Goal: Find specific page/section: Find specific page/section

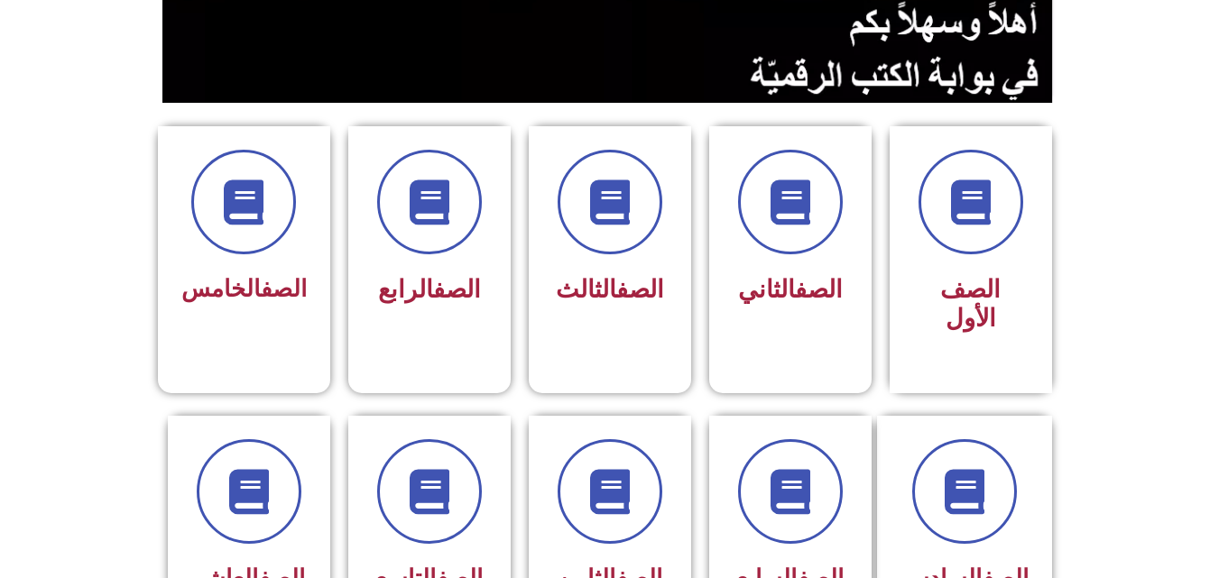
scroll to position [338, 0]
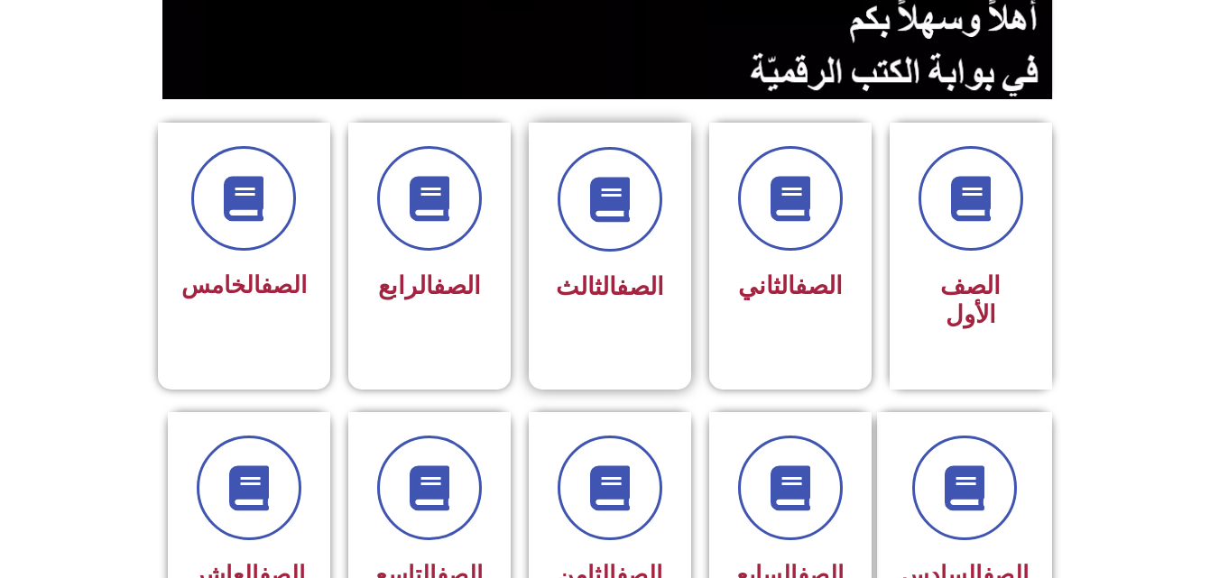
click at [616, 289] on link "الصف" at bounding box center [640, 287] width 48 height 29
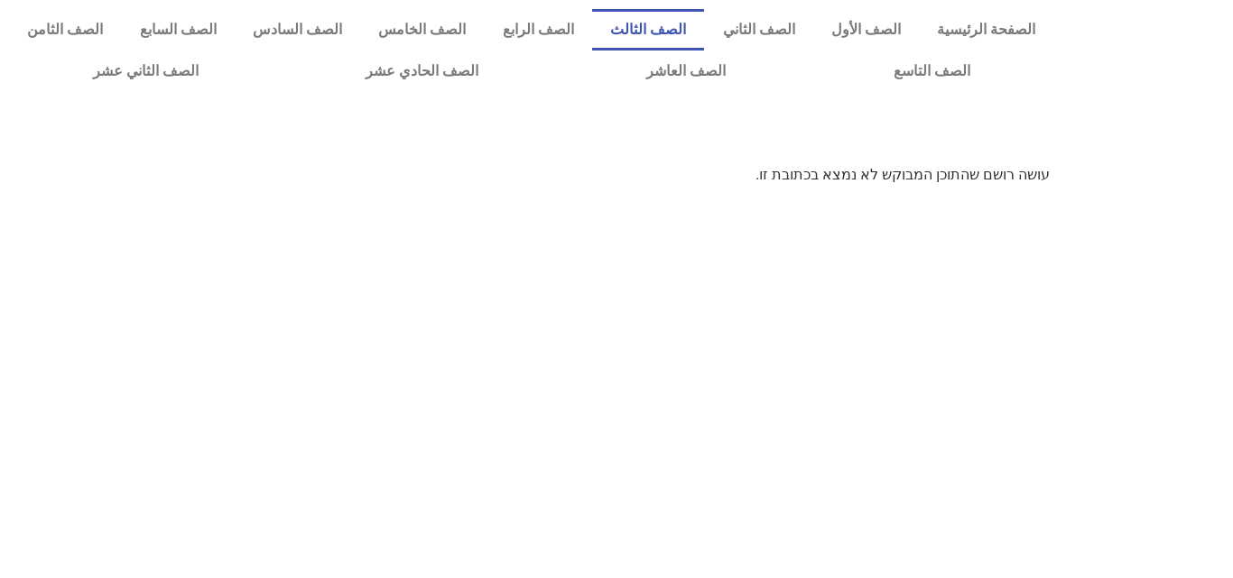
click at [660, 33] on link "الصف الثالث" at bounding box center [648, 30] width 112 height 42
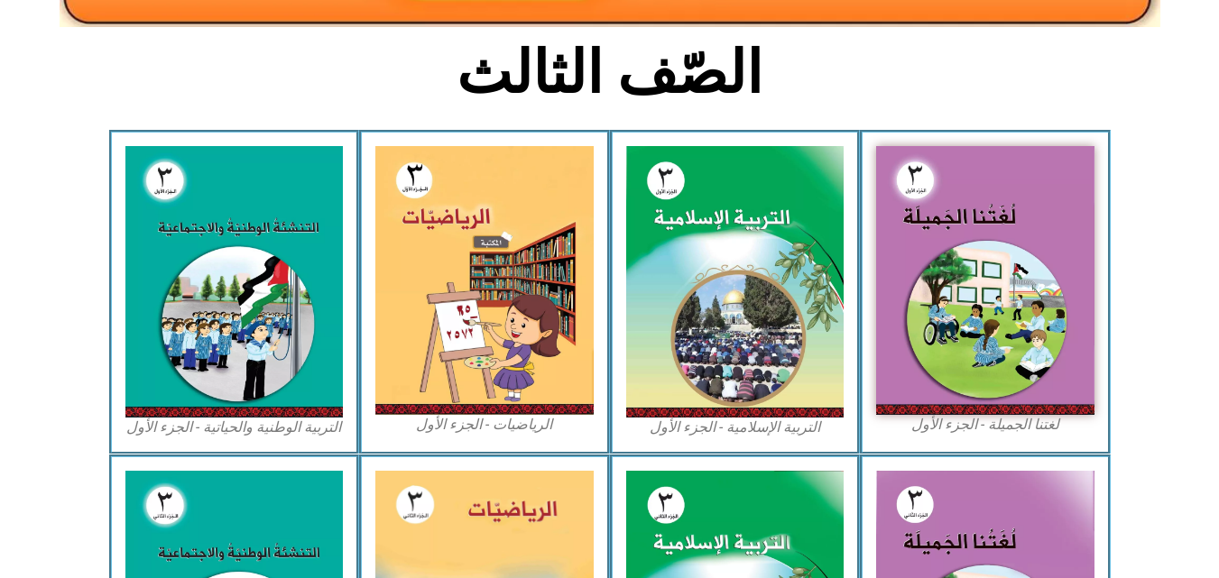
scroll to position [385, 0]
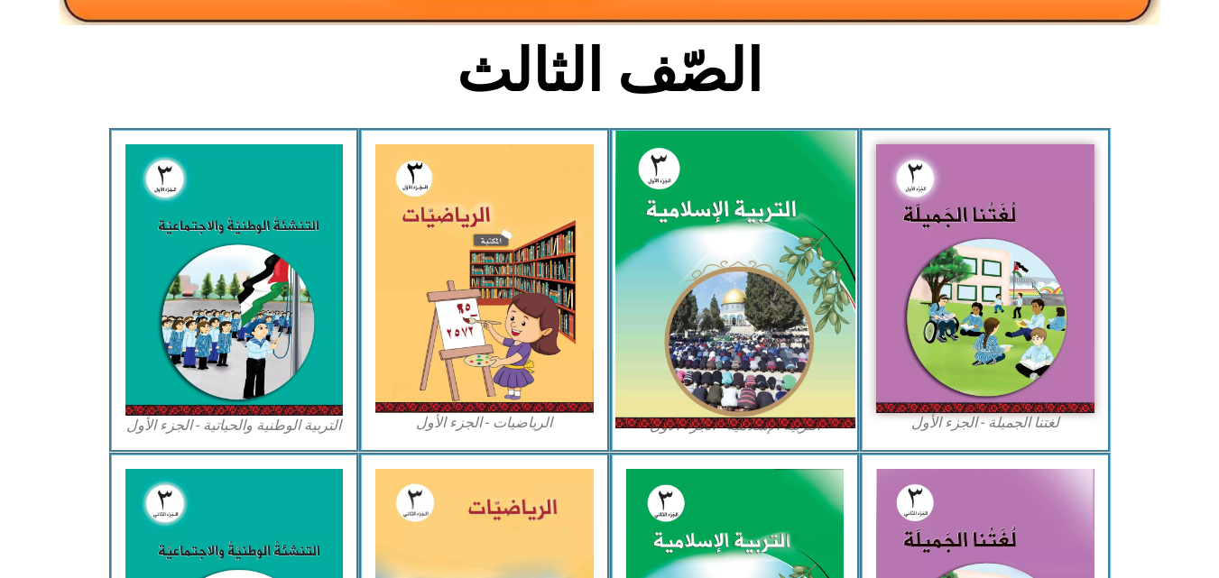
click at [800, 254] on img at bounding box center [735, 280] width 240 height 299
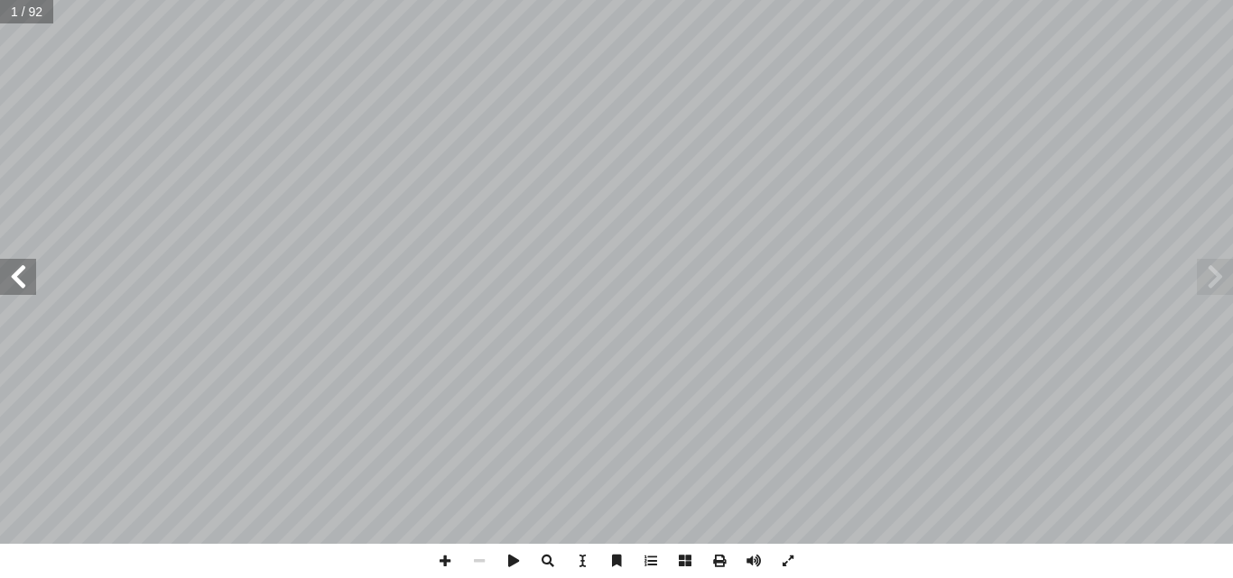
click at [10, 278] on span at bounding box center [18, 277] width 36 height 36
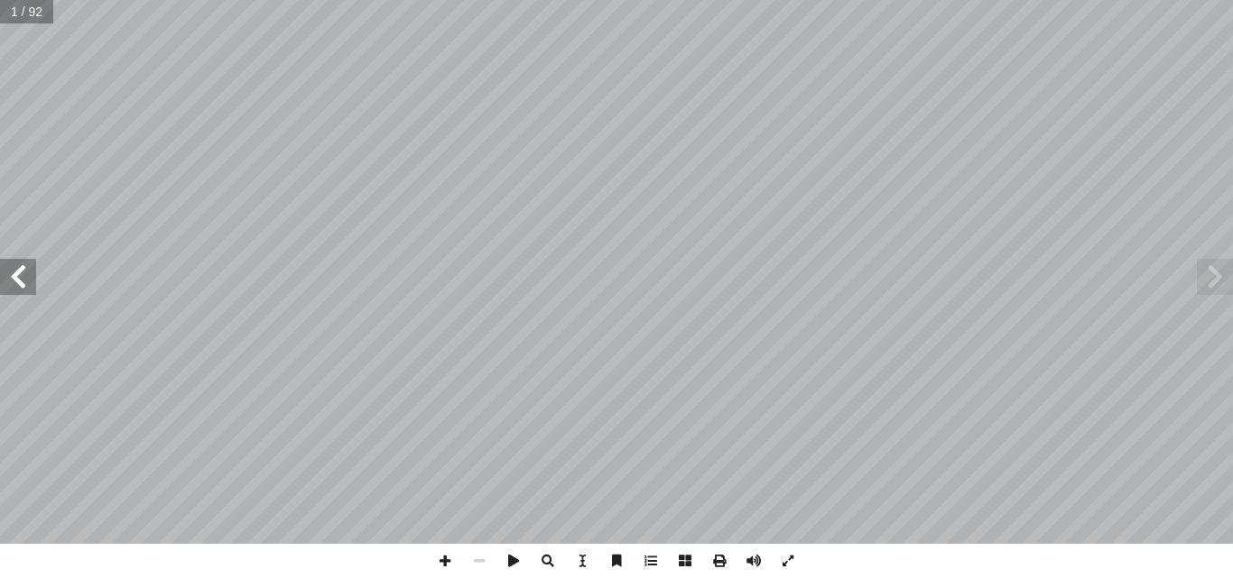
click at [10, 278] on span at bounding box center [18, 277] width 36 height 36
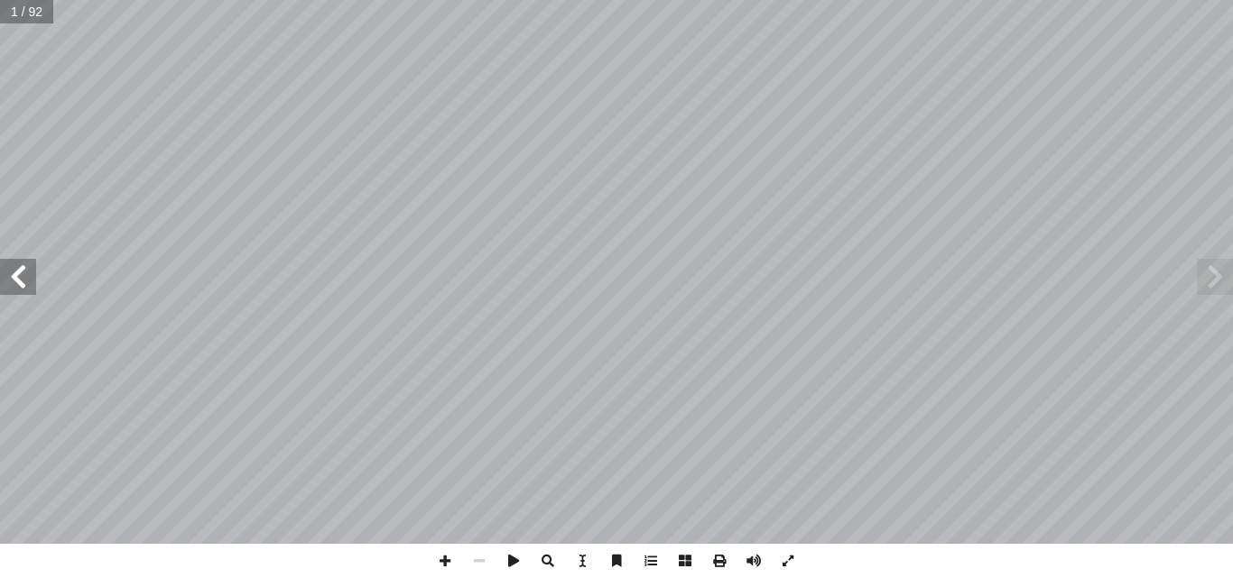
click at [10, 278] on span at bounding box center [18, 277] width 36 height 36
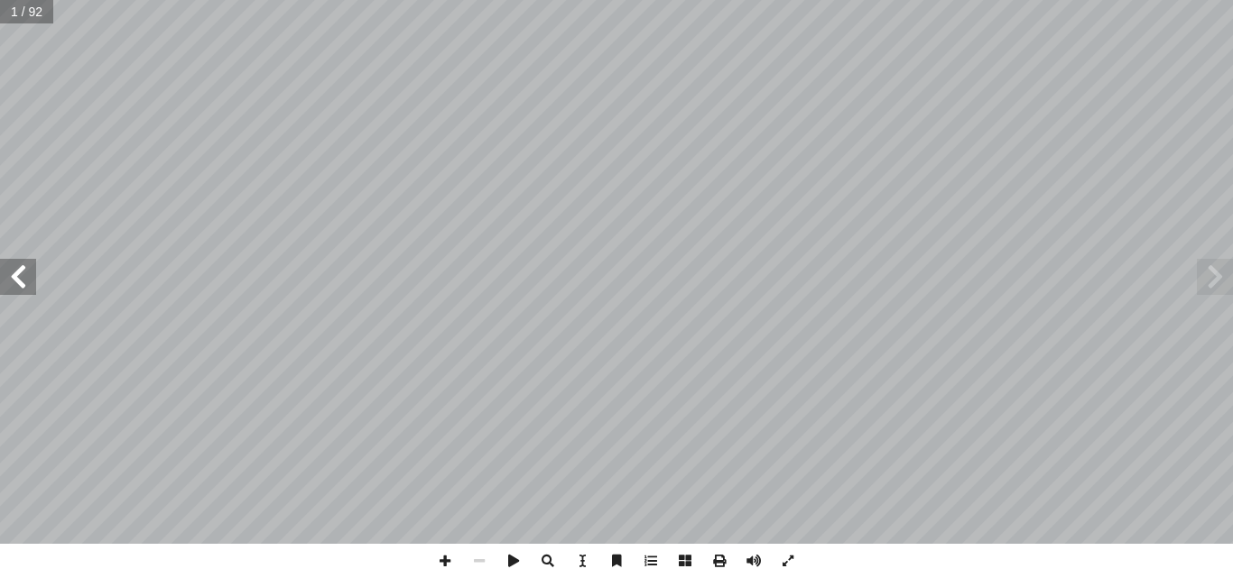
click at [10, 278] on span at bounding box center [18, 277] width 36 height 36
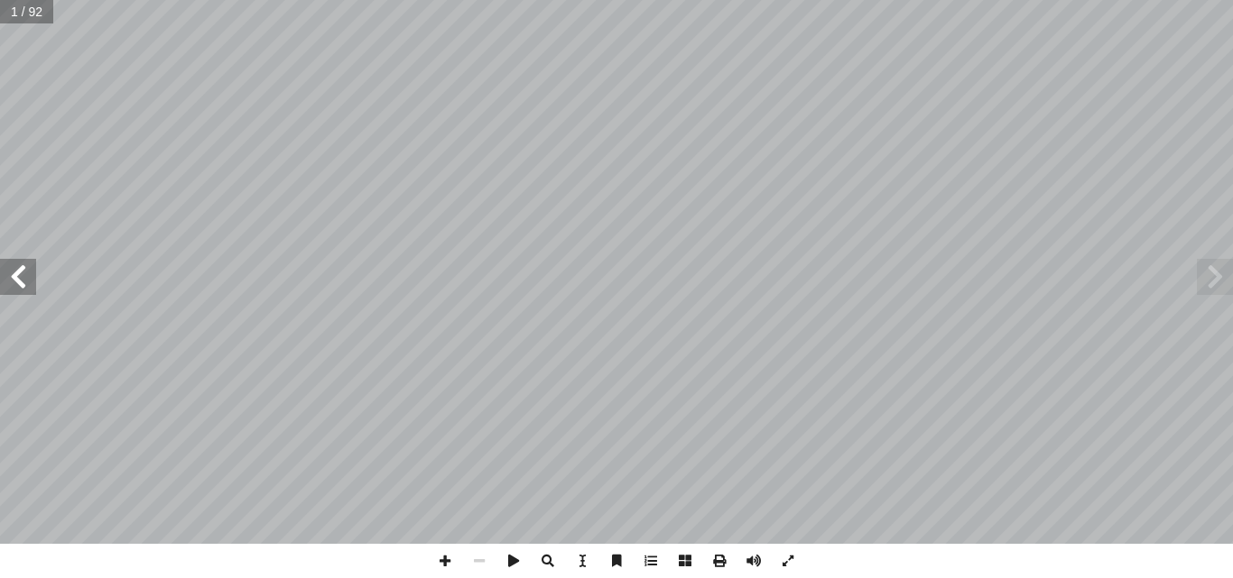
click at [10, 278] on span at bounding box center [18, 277] width 36 height 36
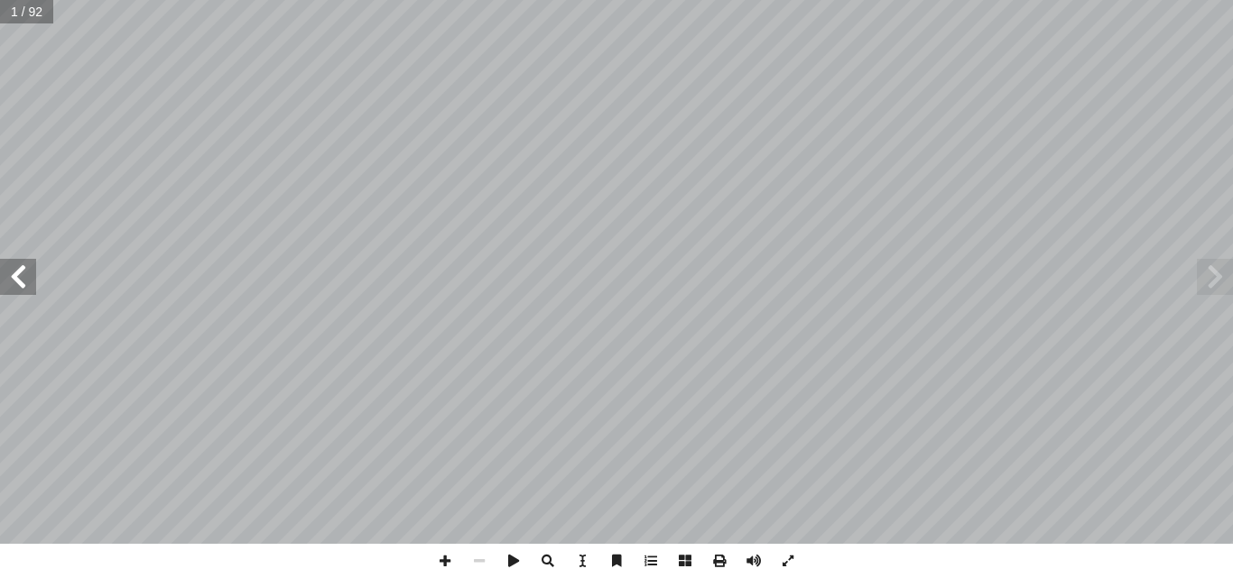
click at [10, 278] on span at bounding box center [18, 277] width 36 height 36
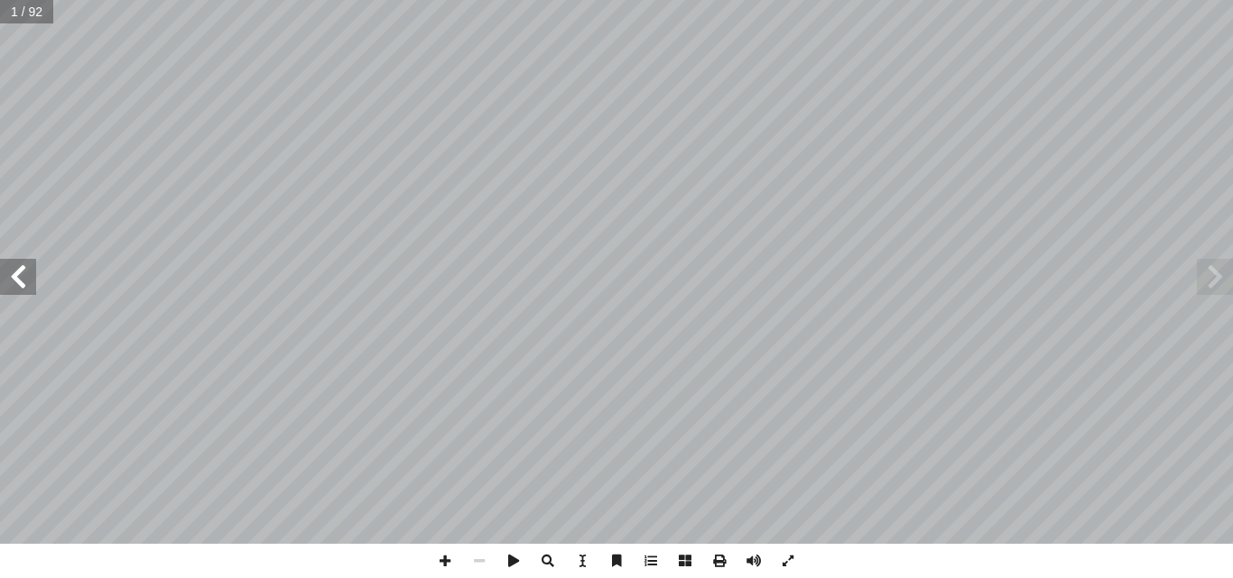
click at [10, 278] on span at bounding box center [18, 277] width 36 height 36
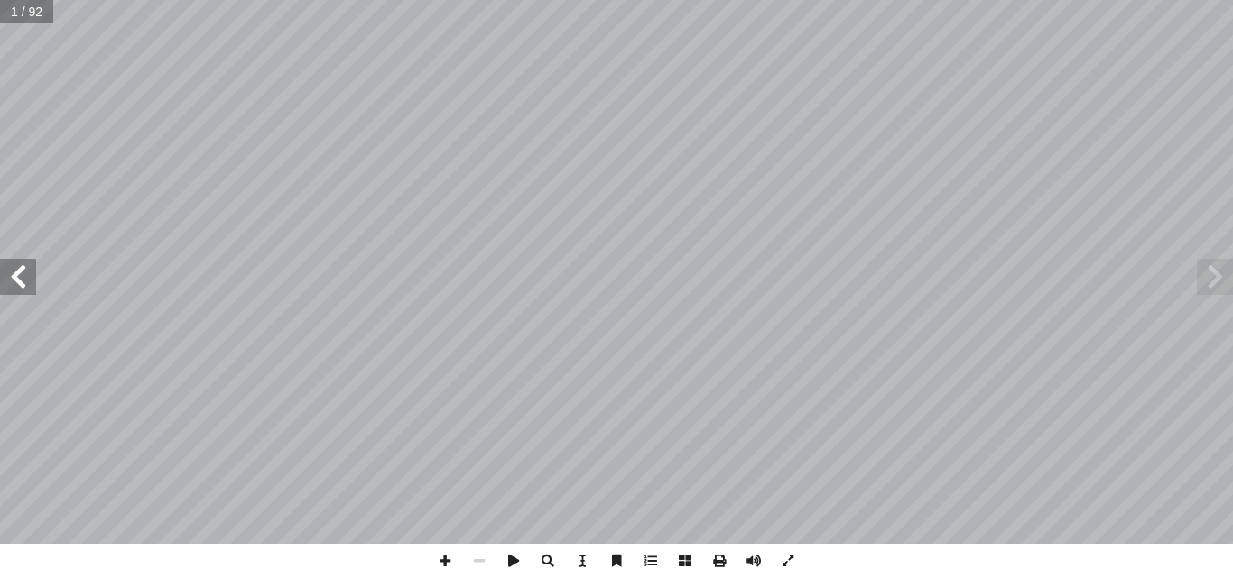
click at [10, 278] on span at bounding box center [18, 277] width 36 height 36
click at [1203, 273] on span at bounding box center [1215, 277] width 36 height 36
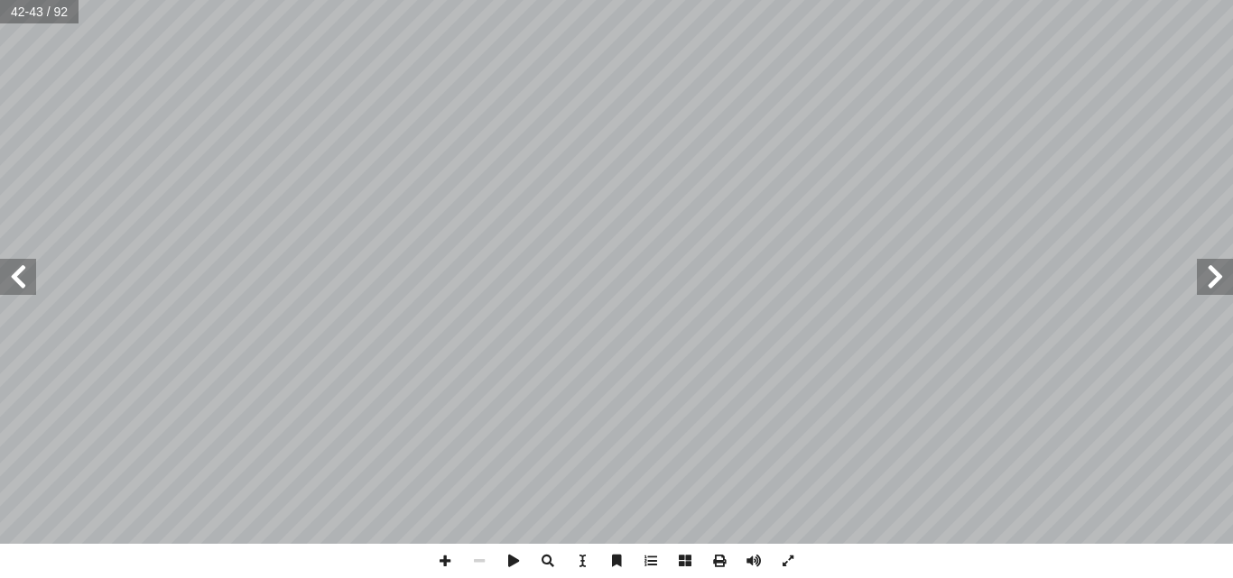
click at [1203, 273] on span at bounding box center [1215, 277] width 36 height 36
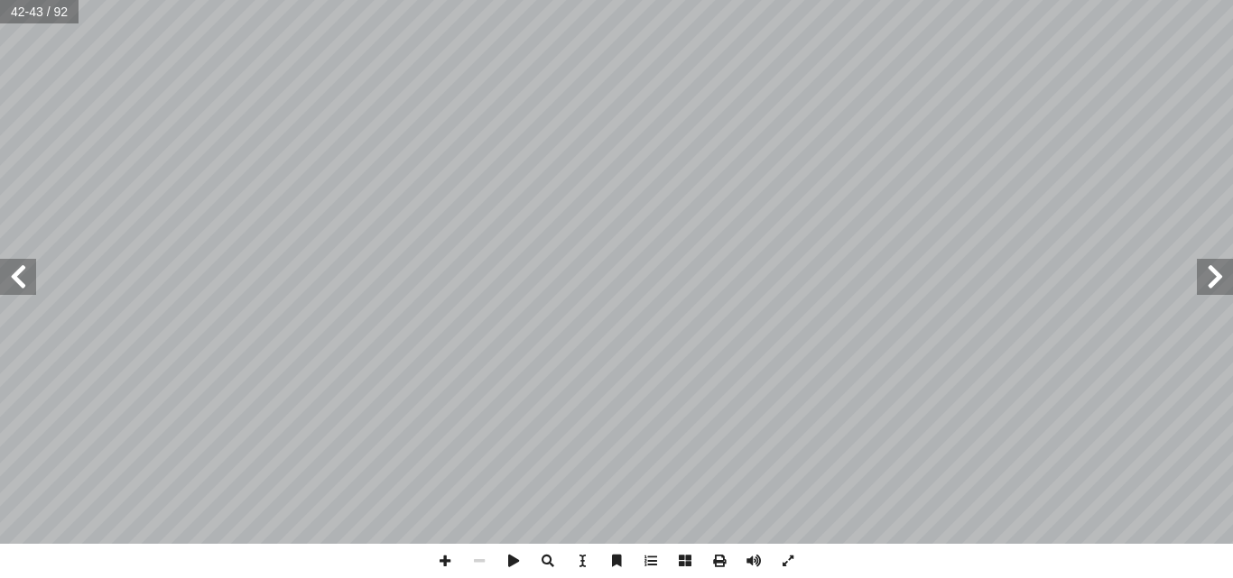
click at [1203, 273] on span at bounding box center [1215, 277] width 36 height 36
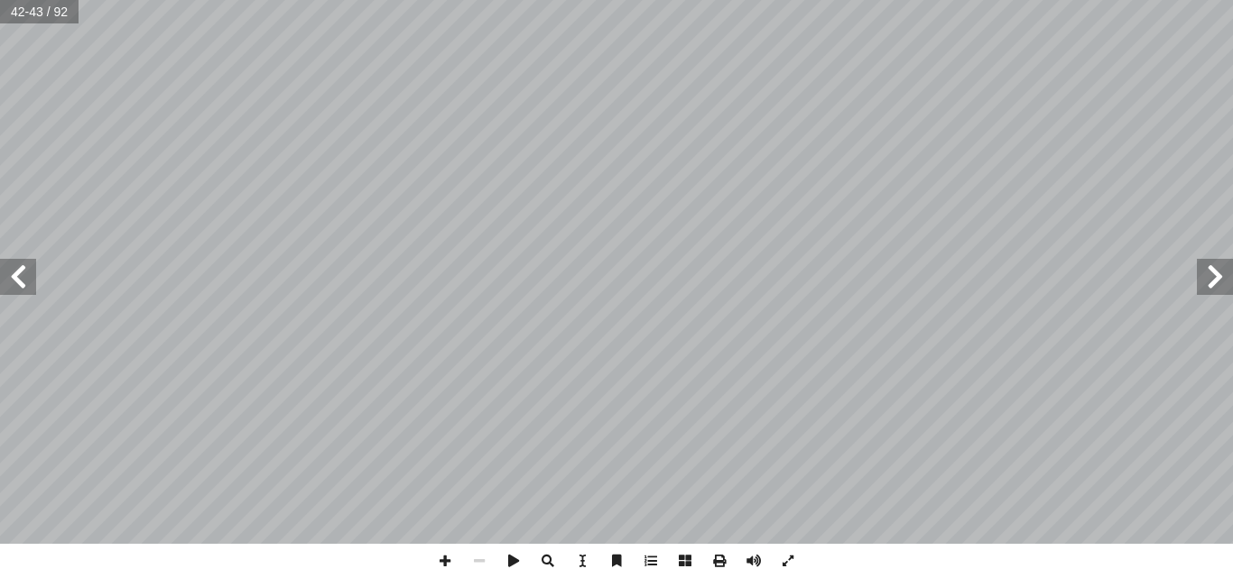
click at [1203, 273] on span at bounding box center [1215, 277] width 36 height 36
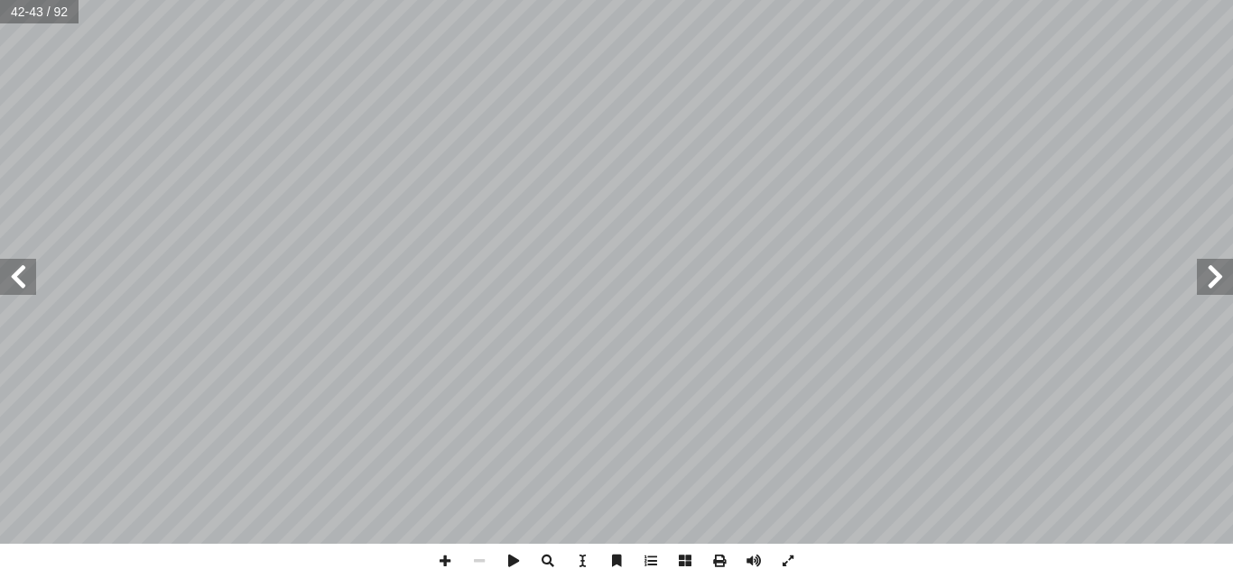
click at [1203, 273] on span at bounding box center [1215, 277] width 36 height 36
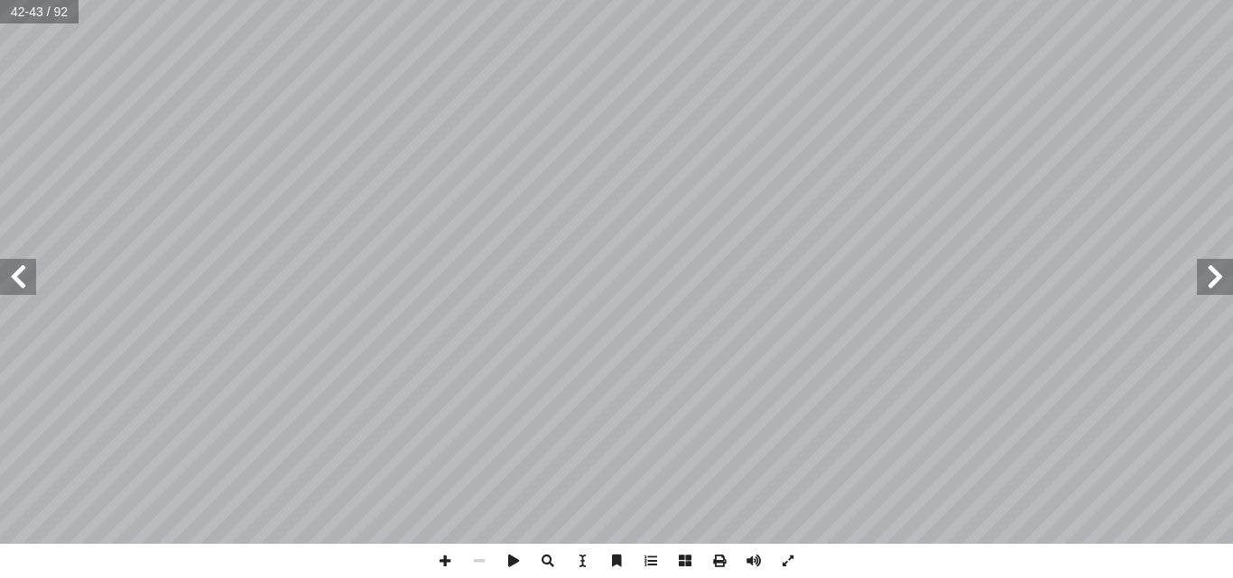
click at [1203, 273] on span at bounding box center [1215, 277] width 36 height 36
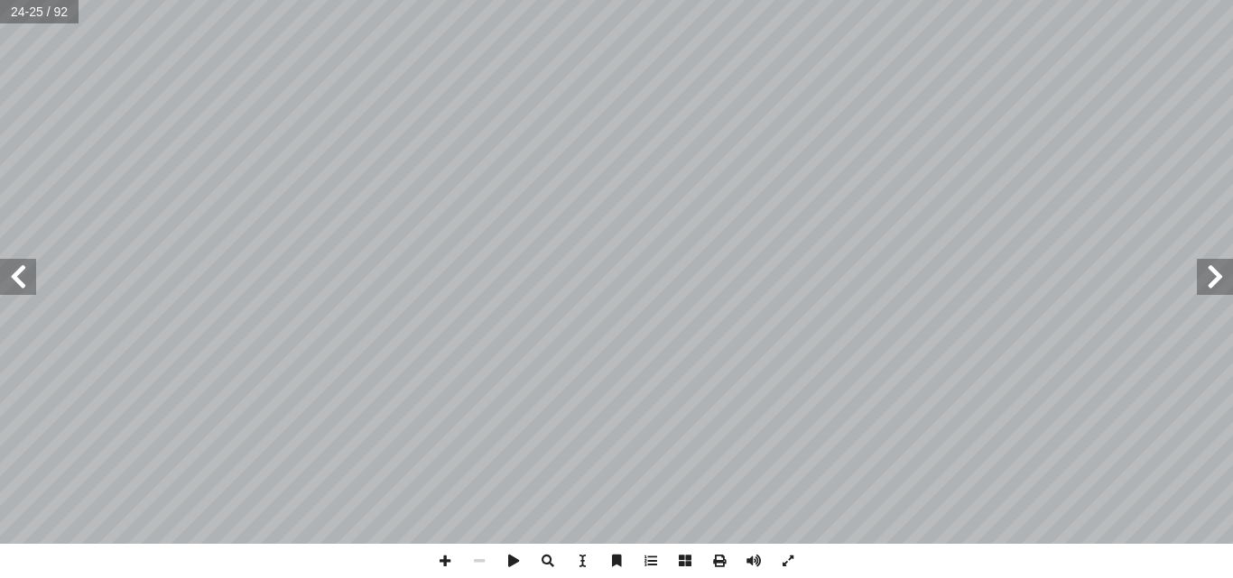
click at [1203, 273] on span at bounding box center [1215, 277] width 36 height 36
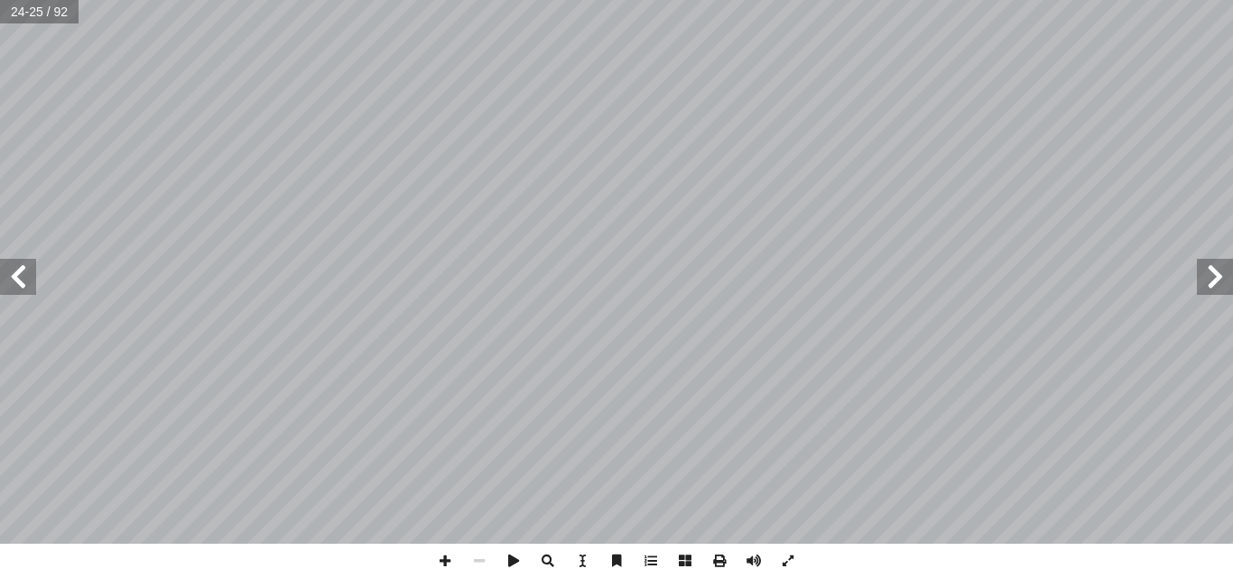
click at [1203, 273] on span at bounding box center [1215, 277] width 36 height 36
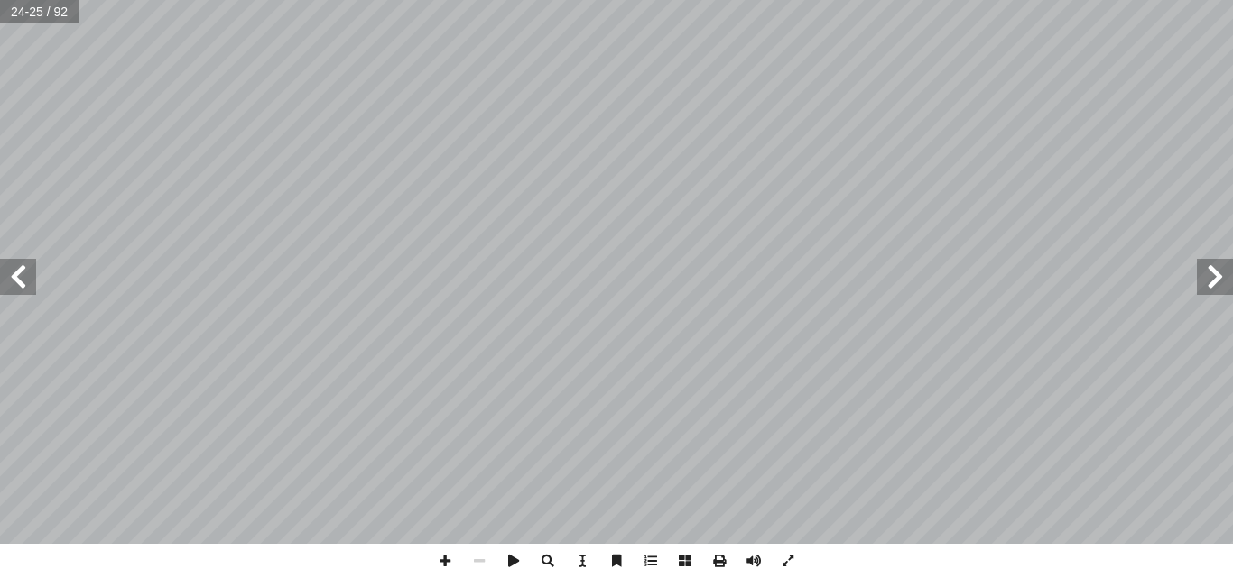
click at [1203, 273] on span at bounding box center [1215, 277] width 36 height 36
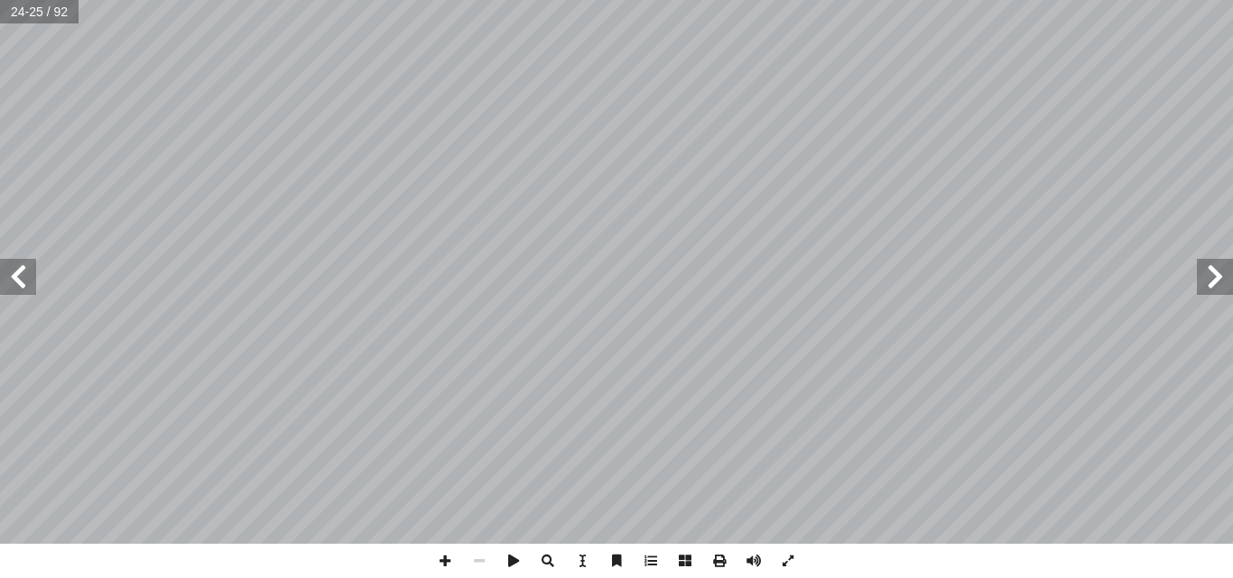
click at [1203, 273] on span at bounding box center [1215, 277] width 36 height 36
click at [14, 284] on span at bounding box center [18, 277] width 36 height 36
click at [1218, 267] on span at bounding box center [1215, 277] width 36 height 36
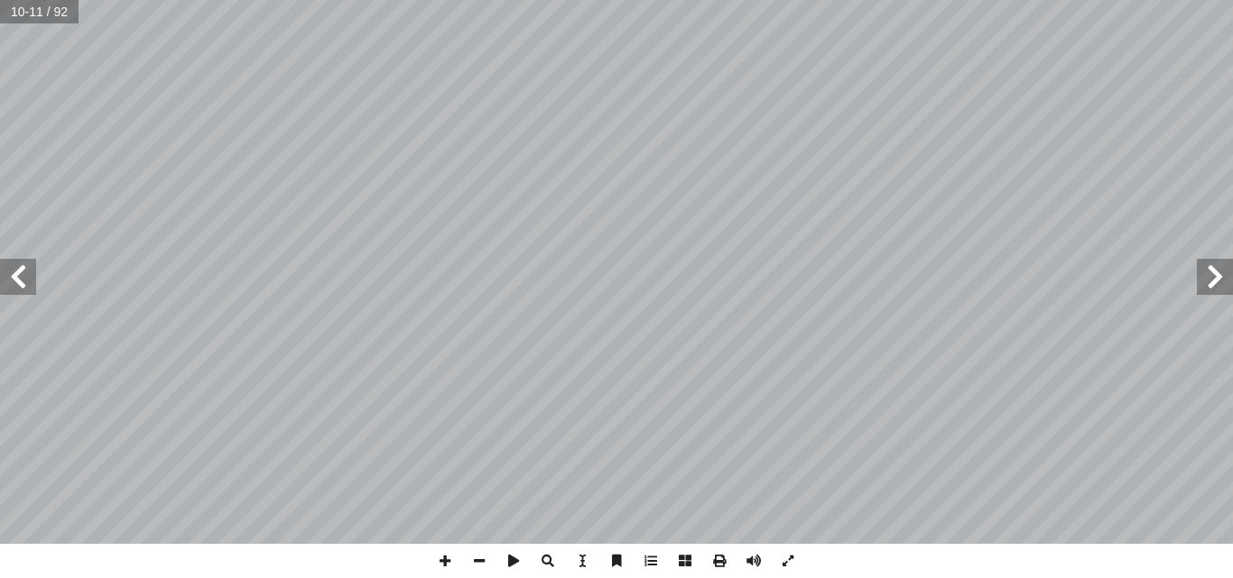
click at [15, 293] on span at bounding box center [18, 277] width 36 height 36
click at [1220, 291] on span at bounding box center [1215, 277] width 36 height 36
click at [19, 274] on span at bounding box center [18, 277] width 36 height 36
click at [1213, 275] on span at bounding box center [1215, 277] width 36 height 36
